Goal: Information Seeking & Learning: Learn about a topic

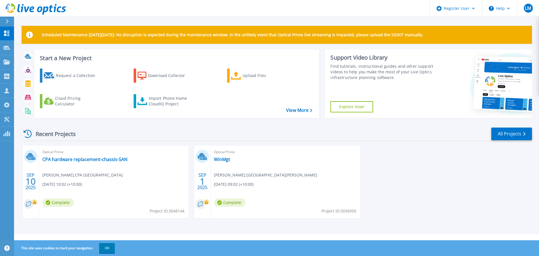
click at [219, 176] on span "[PERSON_NAME] , [GEOGRAPHIC_DATA][PERSON_NAME]" at bounding box center [265, 175] width 103 height 6
click at [217, 161] on link "WinMgt" at bounding box center [222, 159] width 16 height 6
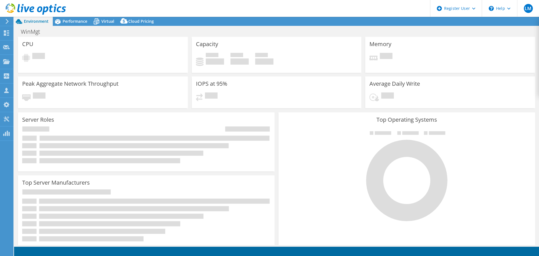
select select "USD"
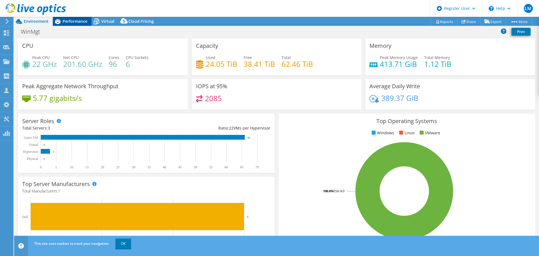
click at [73, 23] on span "Performance" at bounding box center [75, 21] width 25 height 5
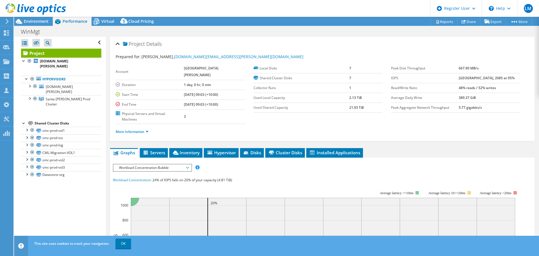
click at [176, 164] on span "Workload Concentration Bubble" at bounding box center [152, 167] width 72 height 7
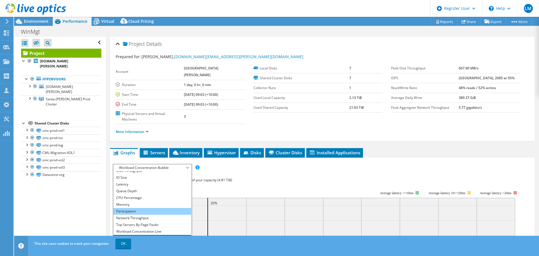
scroll to position [20, 0]
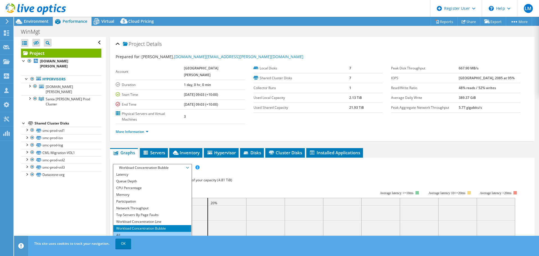
click at [133, 232] on li "All" at bounding box center [152, 235] width 78 height 7
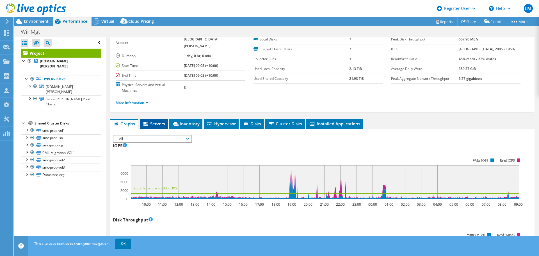
scroll to position [43, 0]
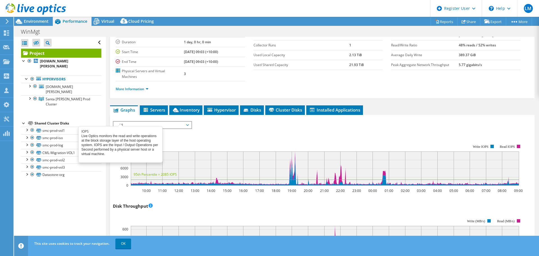
click at [127, 129] on span at bounding box center [125, 132] width 4 height 6
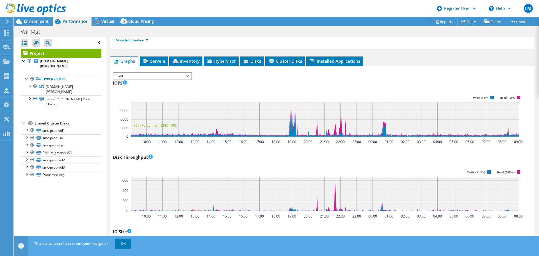
scroll to position [74, 0]
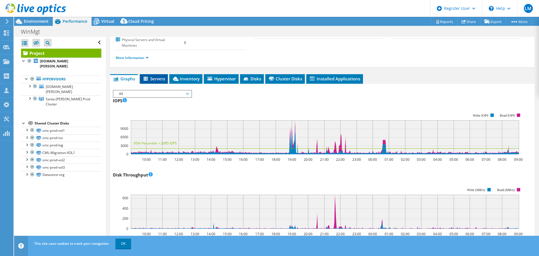
click at [156, 76] on span "Servers" at bounding box center [154, 79] width 22 height 6
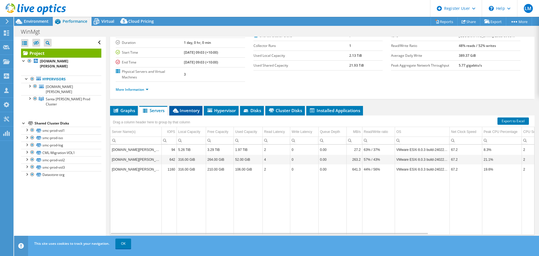
click at [185, 108] on span "Inventory" at bounding box center [186, 111] width 28 height 6
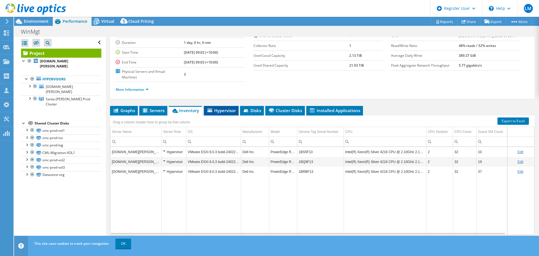
click at [229, 108] on span "Hypervisor" at bounding box center [221, 111] width 29 height 6
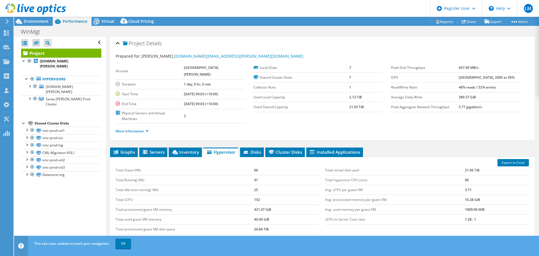
scroll to position [0, 0]
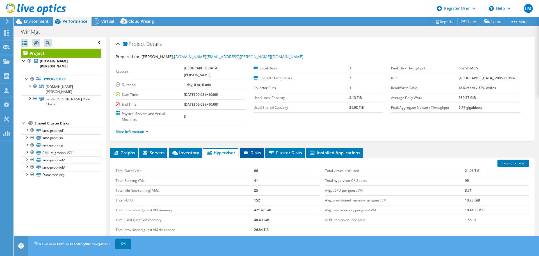
click at [259, 150] on span "Disks" at bounding box center [252, 153] width 18 height 6
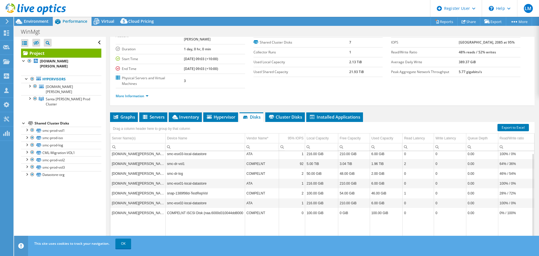
scroll to position [42, 0]
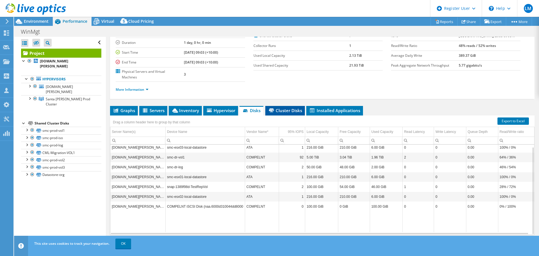
click at [281, 108] on span "Cluster Disks" at bounding box center [285, 111] width 34 height 6
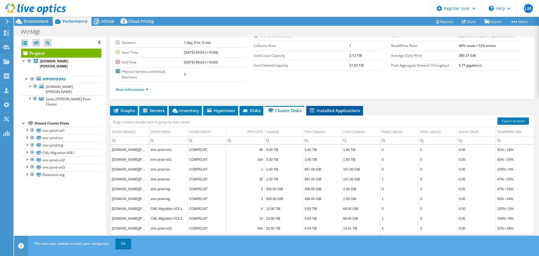
click at [336, 108] on span "Installed Applications" at bounding box center [334, 111] width 51 height 6
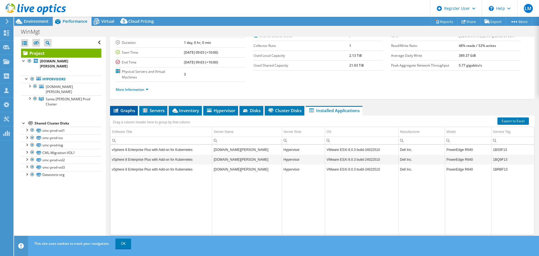
click at [123, 108] on span "Graphs" at bounding box center [124, 111] width 22 height 6
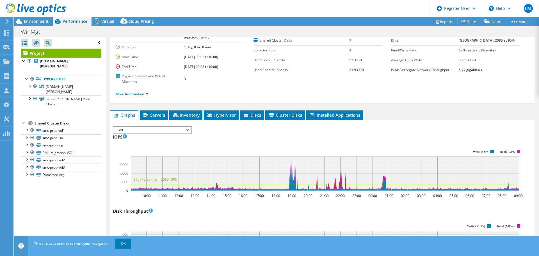
scroll to position [0, 0]
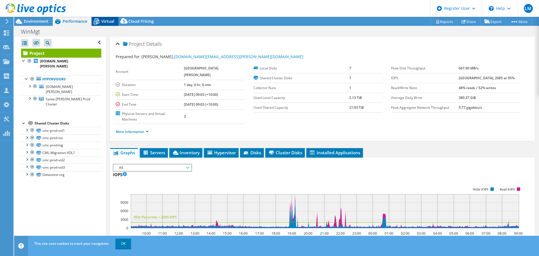
click at [100, 21] on icon at bounding box center [97, 22] width 10 height 10
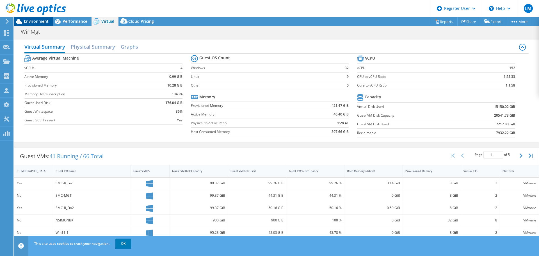
click at [43, 19] on span "Environment" at bounding box center [36, 21] width 25 height 5
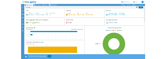
scroll to position [20, 0]
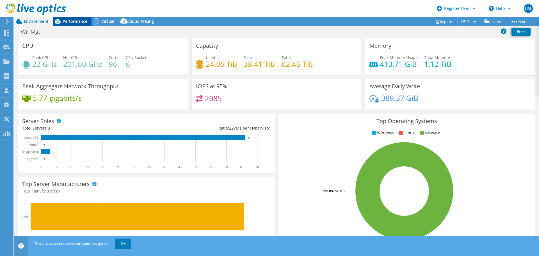
click at [69, 21] on span "Performance" at bounding box center [75, 21] width 25 height 5
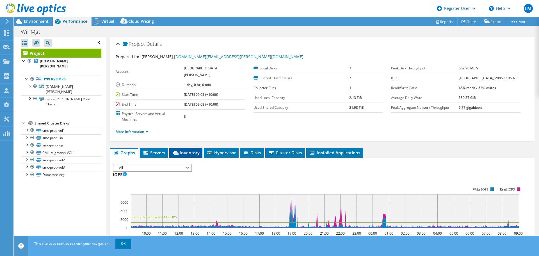
click at [186, 150] on span "Inventory" at bounding box center [186, 153] width 28 height 6
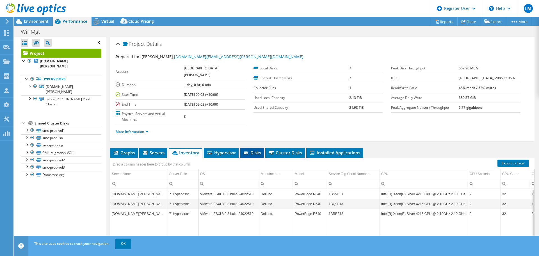
scroll to position [42, 0]
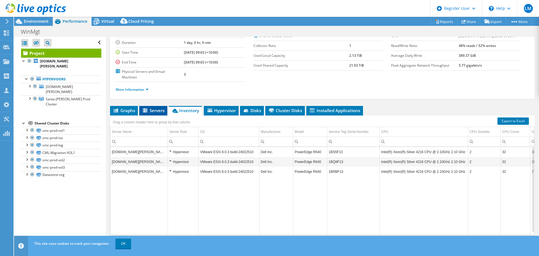
click at [149, 108] on span "Servers" at bounding box center [153, 111] width 22 height 6
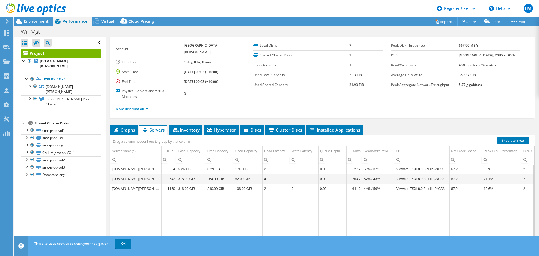
scroll to position [14, 0]
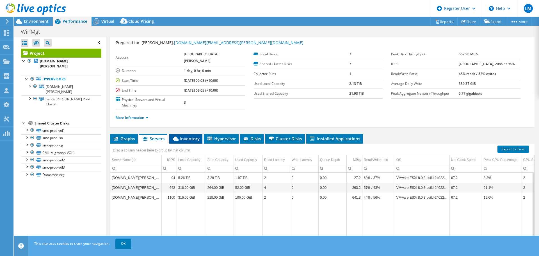
click at [190, 136] on span "Inventory" at bounding box center [186, 139] width 28 height 6
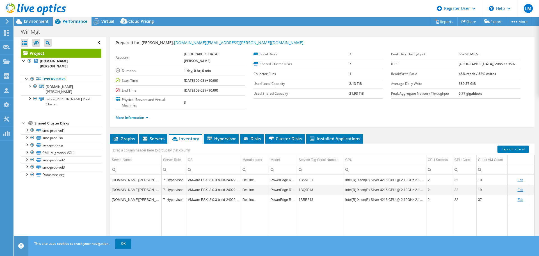
click at [472, 82] on b "389.37 GiB" at bounding box center [467, 83] width 17 height 5
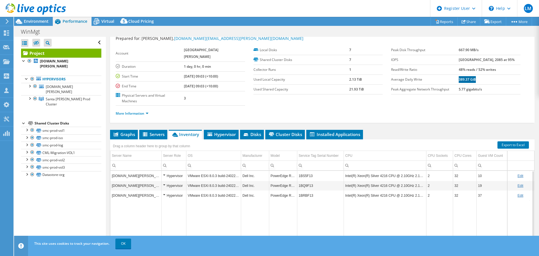
scroll to position [0, 0]
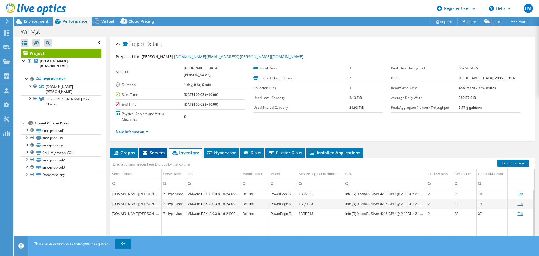
click at [149, 150] on span "Servers" at bounding box center [153, 153] width 22 height 6
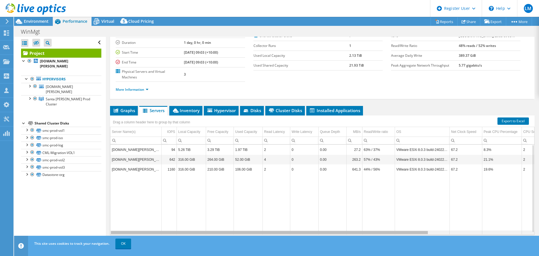
scroll to position [0, 0]
drag, startPoint x: 334, startPoint y: 221, endPoint x: 334, endPoint y: 196, distance: 24.7
click at [334, 196] on body "LM Dell User [PERSON_NAME] [PERSON_NAME][EMAIL_ADDRESS][DOMAIN_NAME] Dell My Pr…" at bounding box center [269, 128] width 539 height 256
click at [149, 86] on li "More Information" at bounding box center [134, 89] width 36 height 6
click at [147, 87] on link "More Information" at bounding box center [132, 89] width 33 height 5
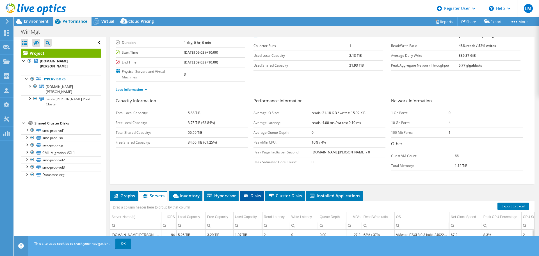
click at [255, 193] on span "Disks" at bounding box center [252, 196] width 18 height 6
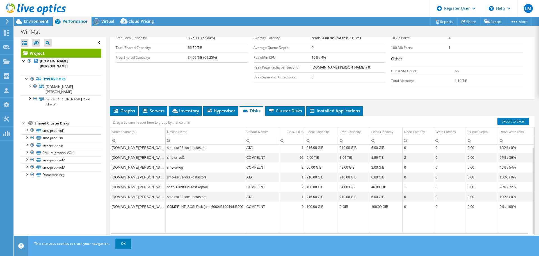
scroll to position [127, 0]
click at [279, 108] on span "Cluster Disks" at bounding box center [285, 111] width 34 height 6
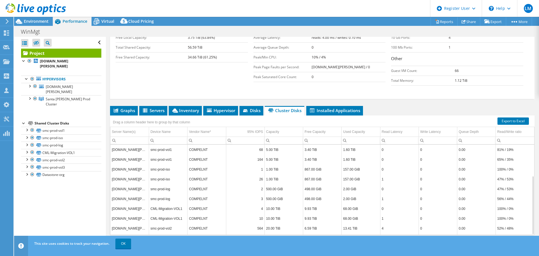
scroll to position [48, 0]
click at [251, 108] on span "Disks" at bounding box center [251, 111] width 18 height 6
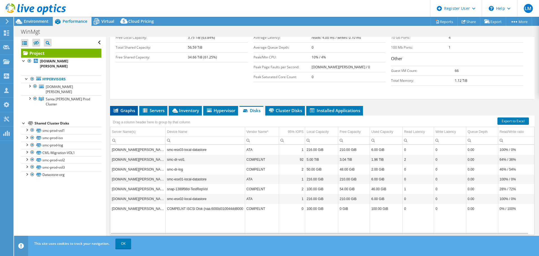
click at [126, 106] on li "Graphs" at bounding box center [124, 111] width 28 height 10
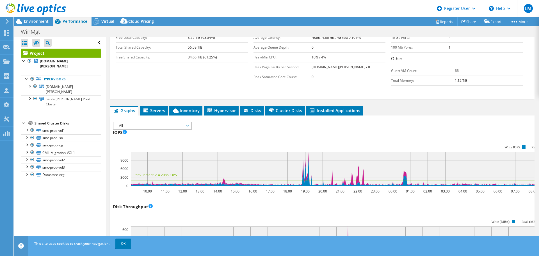
scroll to position [211, 0]
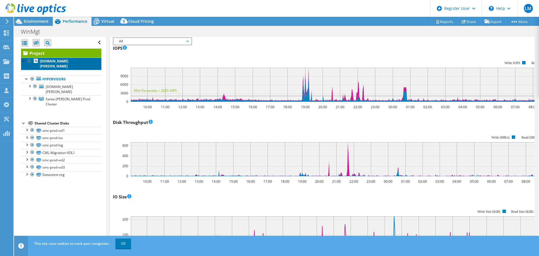
click at [64, 66] on b "[DOMAIN_NAME][PERSON_NAME]" at bounding box center [54, 64] width 28 height 10
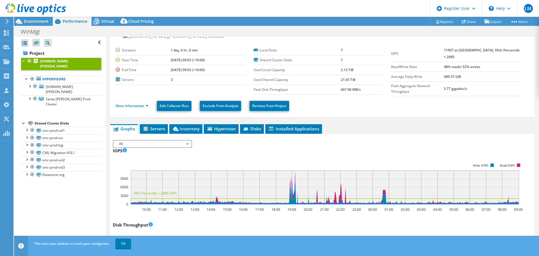
scroll to position [0, 0]
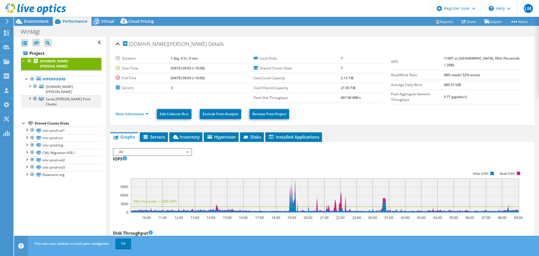
click at [31, 98] on div at bounding box center [30, 98] width 6 height 6
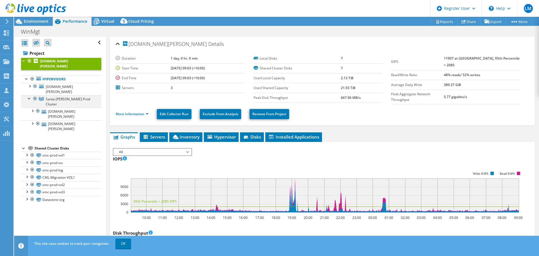
click at [31, 97] on div at bounding box center [30, 98] width 6 height 6
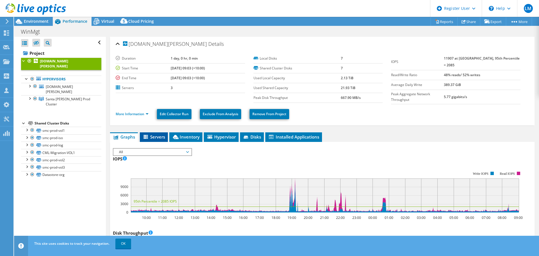
click at [159, 135] on span "Servers" at bounding box center [154, 137] width 22 height 6
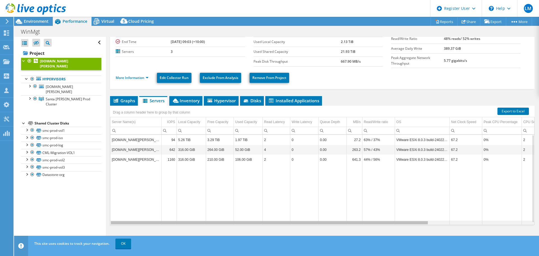
drag, startPoint x: 348, startPoint y: 221, endPoint x: 92, endPoint y: 111, distance: 278.5
click at [263, 206] on body "LM Dell User [PERSON_NAME] [PERSON_NAME][EMAIL_ADDRESS][DOMAIN_NAME] Dell My Pr…" at bounding box center [269, 128] width 539 height 256
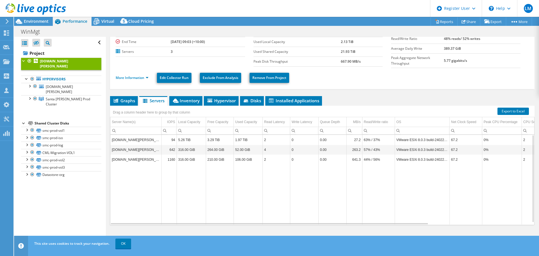
click at [64, 63] on link "[DOMAIN_NAME][PERSON_NAME]" at bounding box center [61, 64] width 80 height 12
click at [27, 21] on span "Environment" at bounding box center [36, 21] width 25 height 5
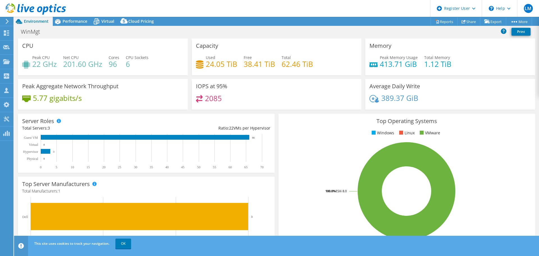
click at [384, 95] on h4 "389.37 GiB" at bounding box center [399, 98] width 37 height 6
click at [402, 99] on h4 "389.37 GiB" at bounding box center [399, 98] width 37 height 6
click at [81, 61] on h4 "201.60 GHz" at bounding box center [82, 64] width 39 height 6
click at [80, 19] on span "Performance" at bounding box center [75, 21] width 25 height 5
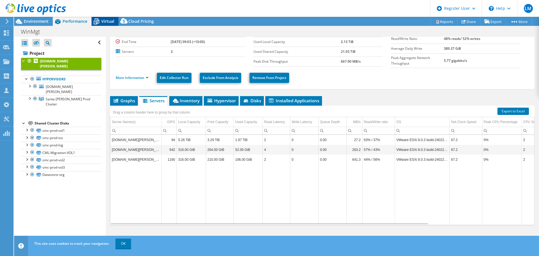
click at [109, 21] on span "Virtual" at bounding box center [107, 21] width 13 height 5
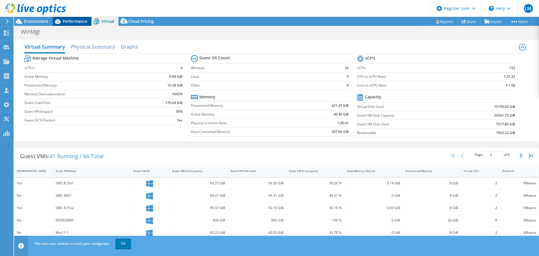
click at [71, 22] on span "Performance" at bounding box center [75, 21] width 25 height 5
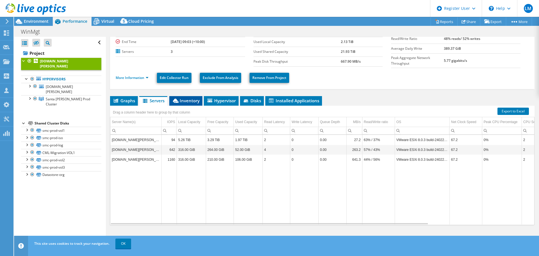
click at [190, 101] on span "Inventory" at bounding box center [186, 101] width 28 height 6
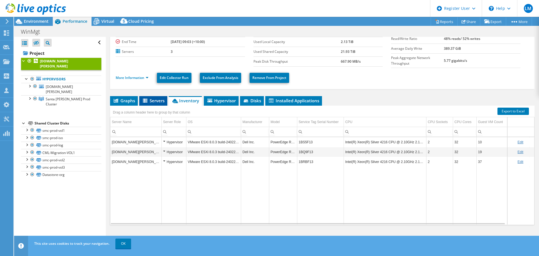
click at [159, 99] on span "Servers" at bounding box center [153, 101] width 22 height 6
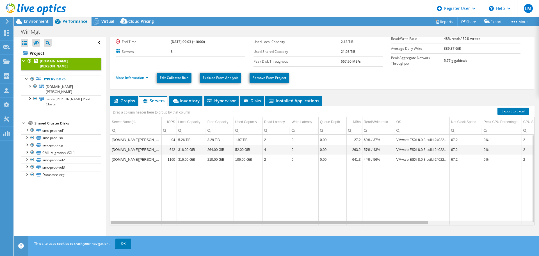
drag, startPoint x: 358, startPoint y: 222, endPoint x: 192, endPoint y: 187, distance: 170.2
click at [192, 187] on body "LM Dell User [PERSON_NAME] [PERSON_NAME][EMAIL_ADDRESS][DOMAIN_NAME] Dell My Pr…" at bounding box center [269, 128] width 539 height 256
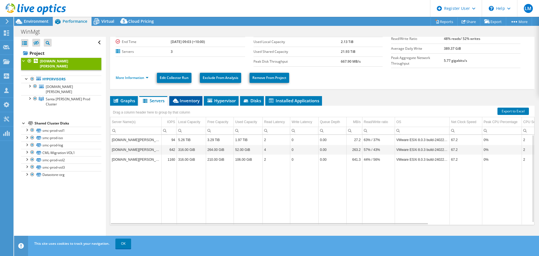
click at [182, 100] on span "Inventory" at bounding box center [186, 101] width 28 height 6
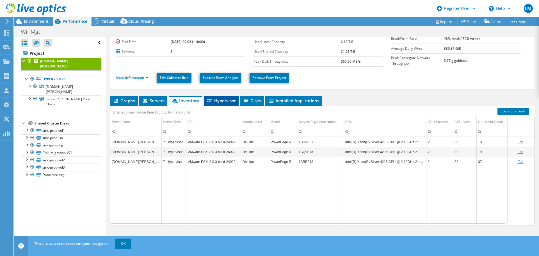
click at [223, 99] on span "Hypervisor" at bounding box center [221, 101] width 29 height 6
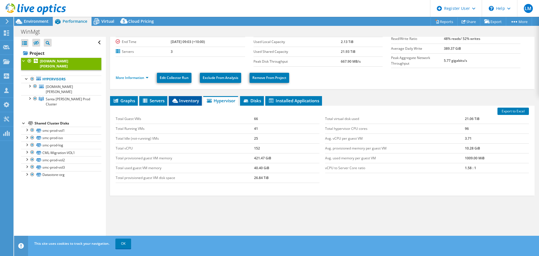
click at [175, 102] on li "Inventory" at bounding box center [185, 101] width 33 height 10
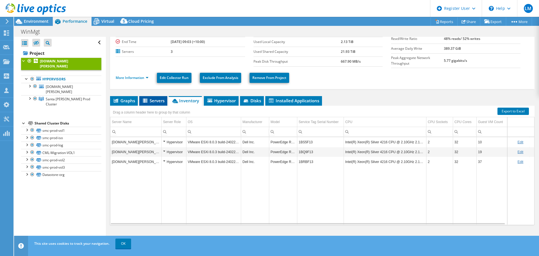
click at [147, 96] on li "Servers" at bounding box center [153, 101] width 28 height 10
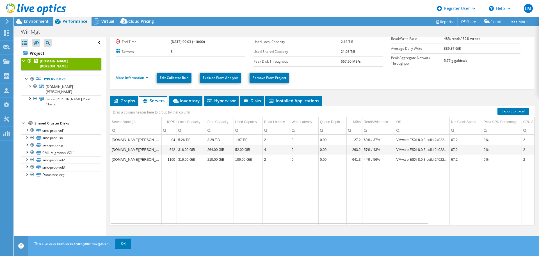
click at [329, 190] on td "Data grid" at bounding box center [332, 194] width 28 height 60
click at [51, 90] on span "[DOMAIN_NAME][PERSON_NAME]" at bounding box center [59, 89] width 27 height 10
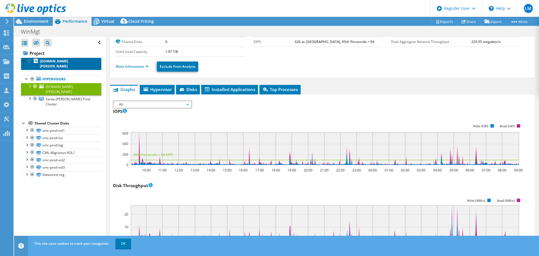
click at [52, 66] on b "[DOMAIN_NAME][PERSON_NAME]" at bounding box center [54, 64] width 28 height 10
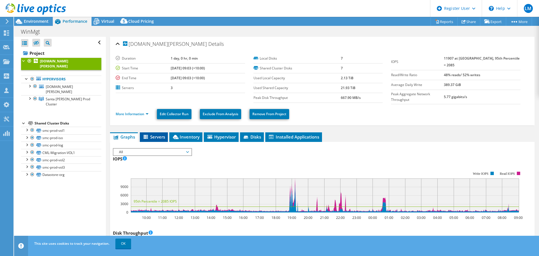
click at [155, 132] on li "Servers" at bounding box center [154, 137] width 28 height 10
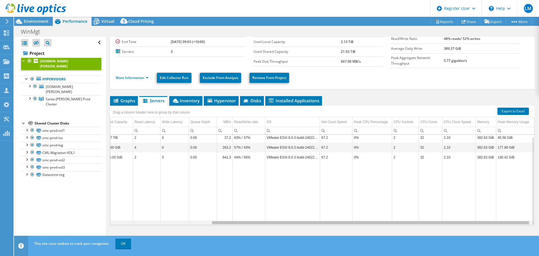
scroll to position [0, 133]
drag, startPoint x: 406, startPoint y: 222, endPoint x: 510, endPoint y: 219, distance: 104.0
click at [510, 219] on body "LM Dell User [PERSON_NAME] [PERSON_NAME][EMAIL_ADDRESS][DOMAIN_NAME] Dell My Pr…" at bounding box center [269, 128] width 539 height 256
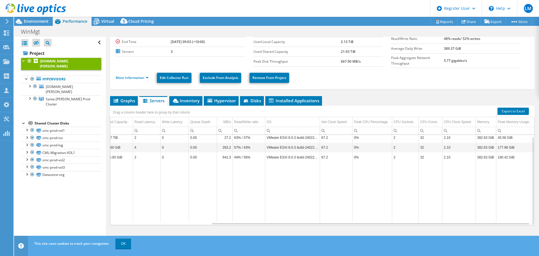
click at [337, 181] on td "Data grid" at bounding box center [336, 192] width 33 height 60
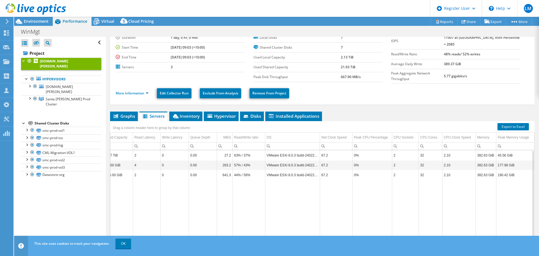
scroll to position [0, 0]
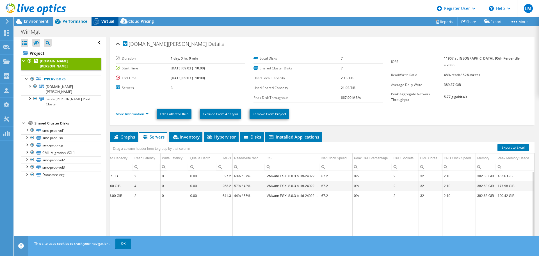
click at [103, 21] on span "Virtual" at bounding box center [107, 21] width 13 height 5
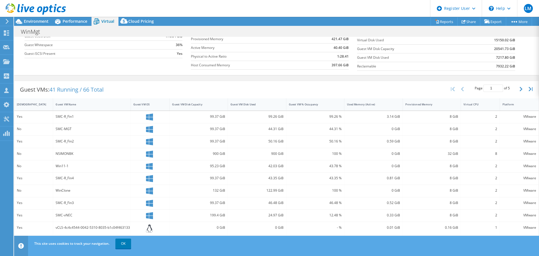
scroll to position [9, 0]
